Goal: Transaction & Acquisition: Book appointment/travel/reservation

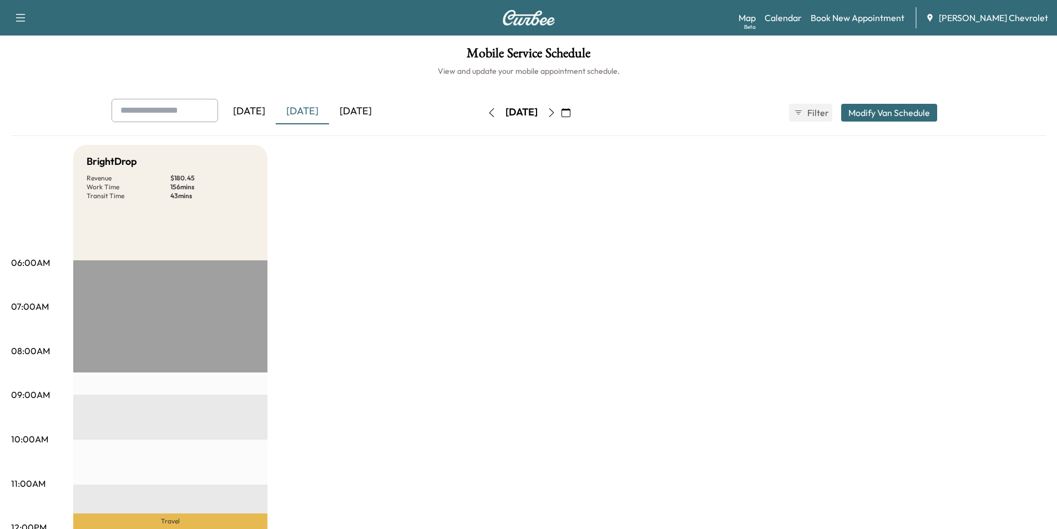
click at [556, 111] on icon "button" at bounding box center [551, 112] width 9 height 9
click at [802, 14] on link "Calendar" at bounding box center [782, 17] width 37 height 13
click at [856, 21] on link "Book New Appointment" at bounding box center [857, 17] width 94 height 13
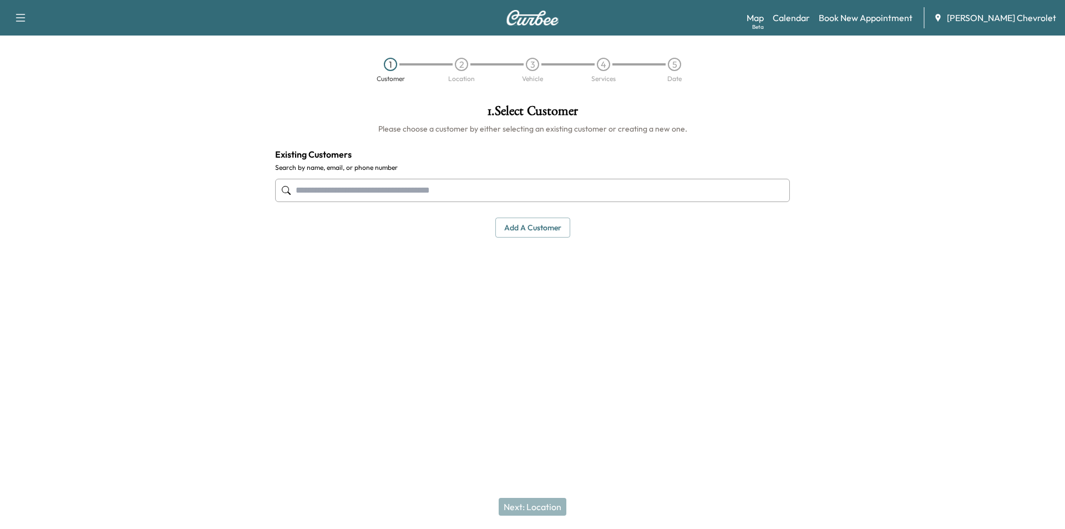
drag, startPoint x: 358, startPoint y: 176, endPoint x: 364, endPoint y: 175, distance: 6.2
click at [360, 176] on div at bounding box center [532, 190] width 515 height 37
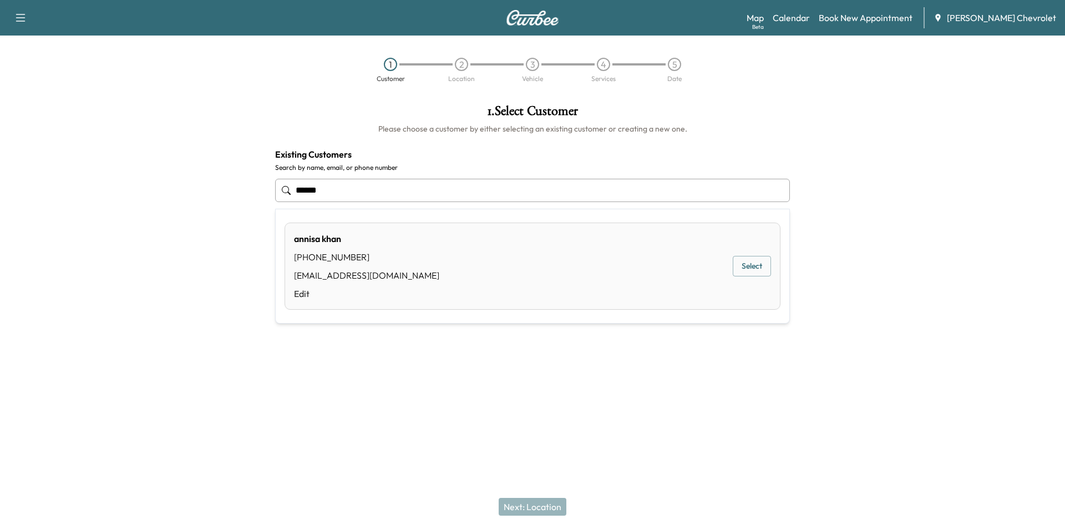
click at [751, 271] on button "Select" at bounding box center [752, 266] width 38 height 21
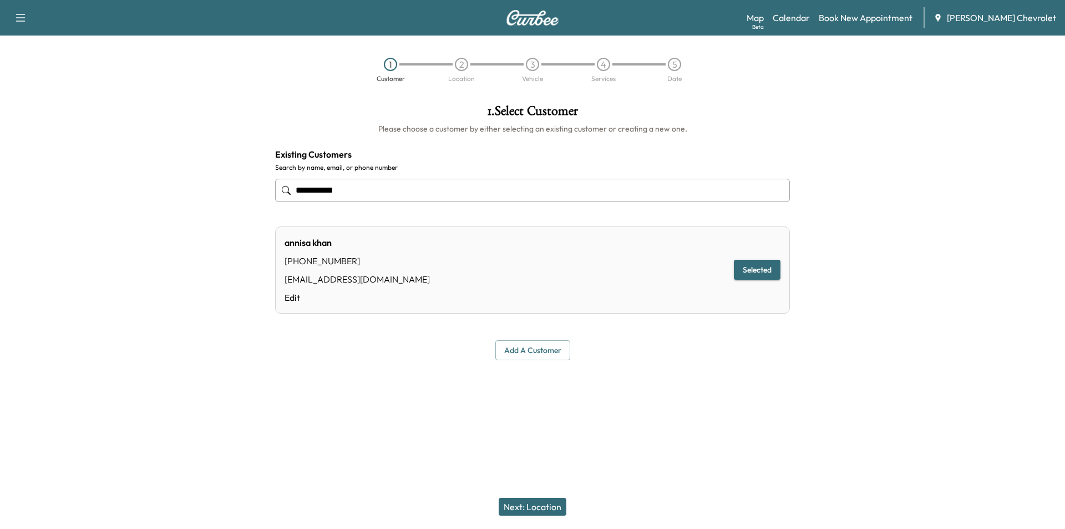
type input "**********"
click at [525, 513] on button "Next: Location" at bounding box center [533, 507] width 68 height 18
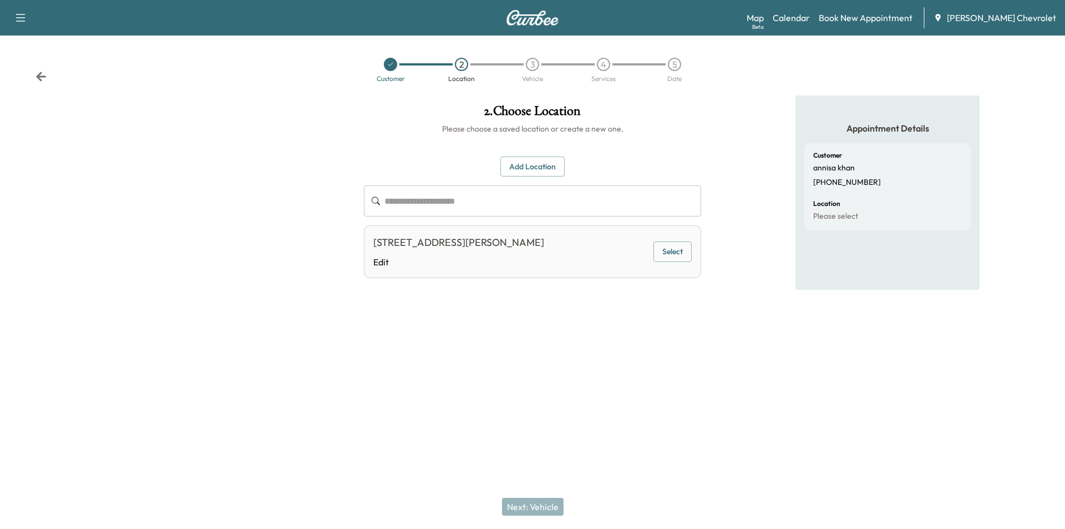
click at [681, 262] on button "Select" at bounding box center [672, 251] width 38 height 21
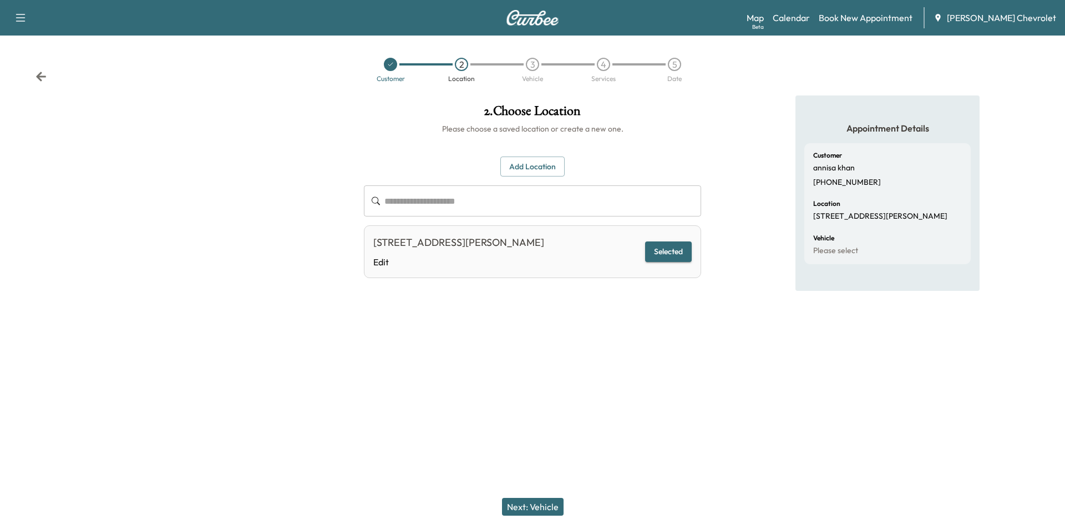
click at [544, 516] on div "Next: Vehicle" at bounding box center [532, 506] width 1065 height 44
click at [549, 507] on button "Next: Vehicle" at bounding box center [533, 507] width 62 height 18
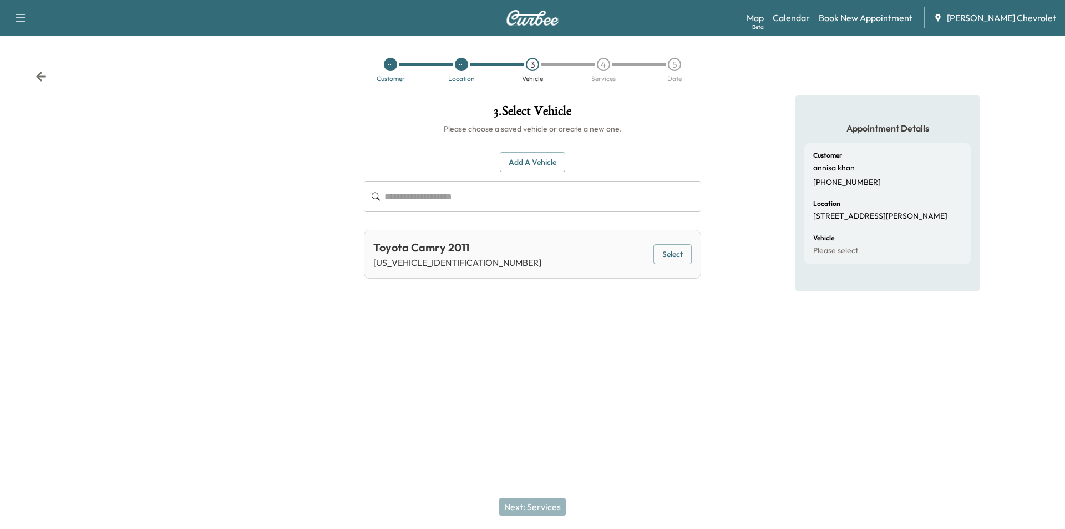
click at [675, 258] on button "Select" at bounding box center [672, 254] width 38 height 21
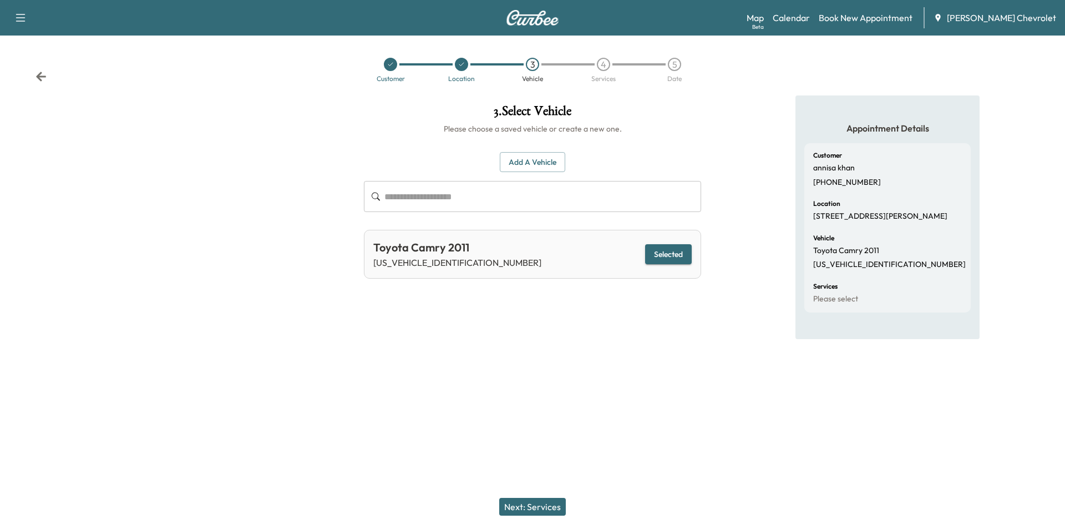
click at [542, 509] on button "Next: Services" at bounding box center [532, 507] width 67 height 18
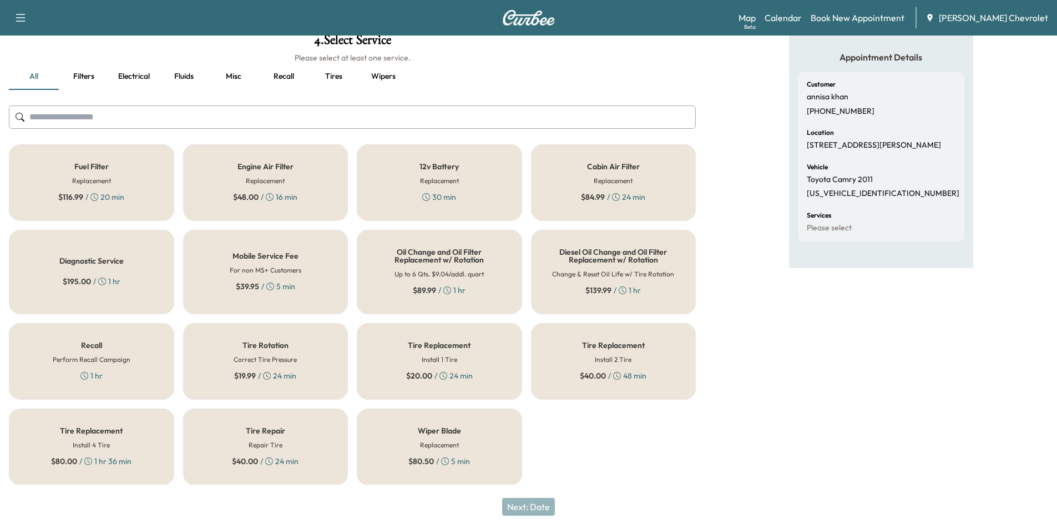
scroll to position [72, 0]
